Goal: Obtain resource: Obtain resource

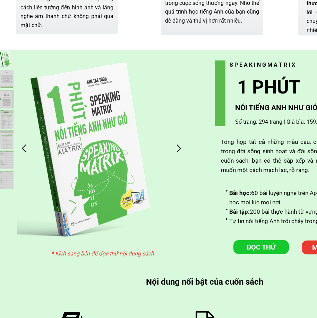
scroll to position [1702, 0]
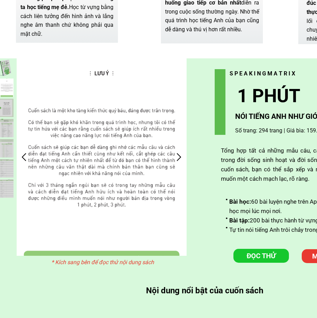
click at [259, 255] on p "ĐỌC THỬ" at bounding box center [262, 256] width 56 height 14
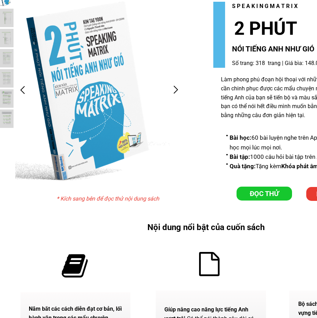
scroll to position [2154, 0]
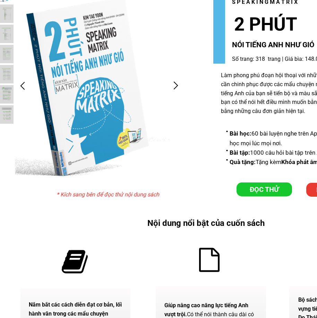
click at [251, 187] on p "ĐỌC THỬ" at bounding box center [265, 189] width 56 height 14
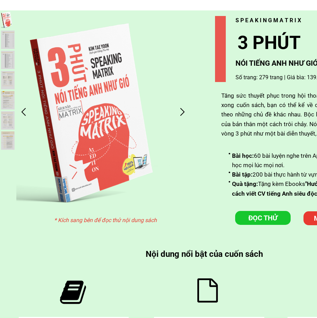
scroll to position [2605, 0]
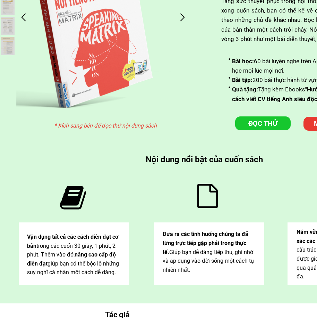
click at [273, 127] on p "ĐỌC THỬ" at bounding box center [264, 123] width 56 height 14
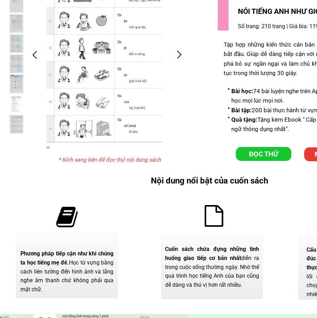
scroll to position [1371, 0]
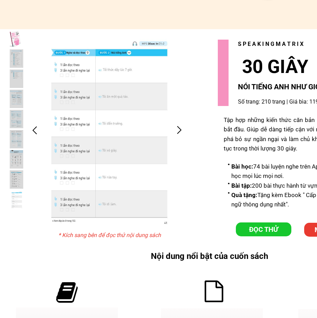
click at [18, 40] on div at bounding box center [17, 38] width 14 height 18
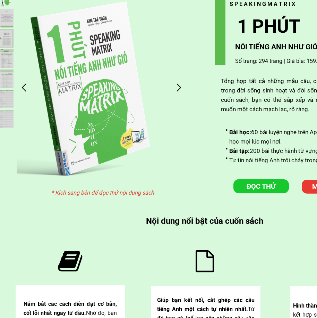
scroll to position [1806, 0]
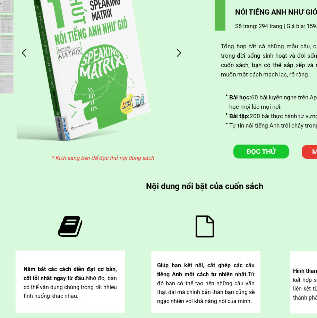
click at [263, 146] on p "ĐỌC THỬ" at bounding box center [262, 152] width 56 height 14
